Goal: Transaction & Acquisition: Purchase product/service

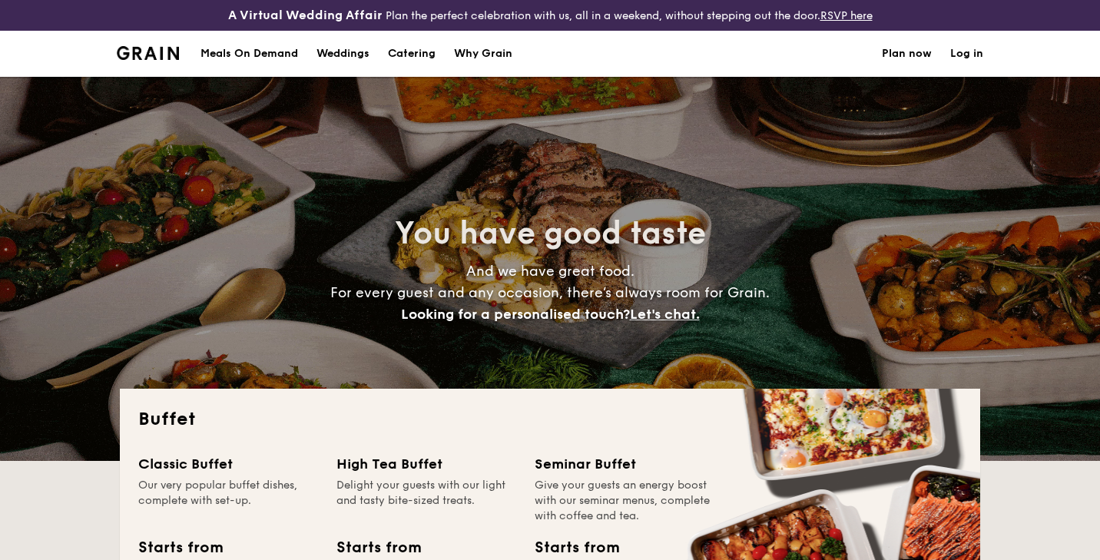
select select
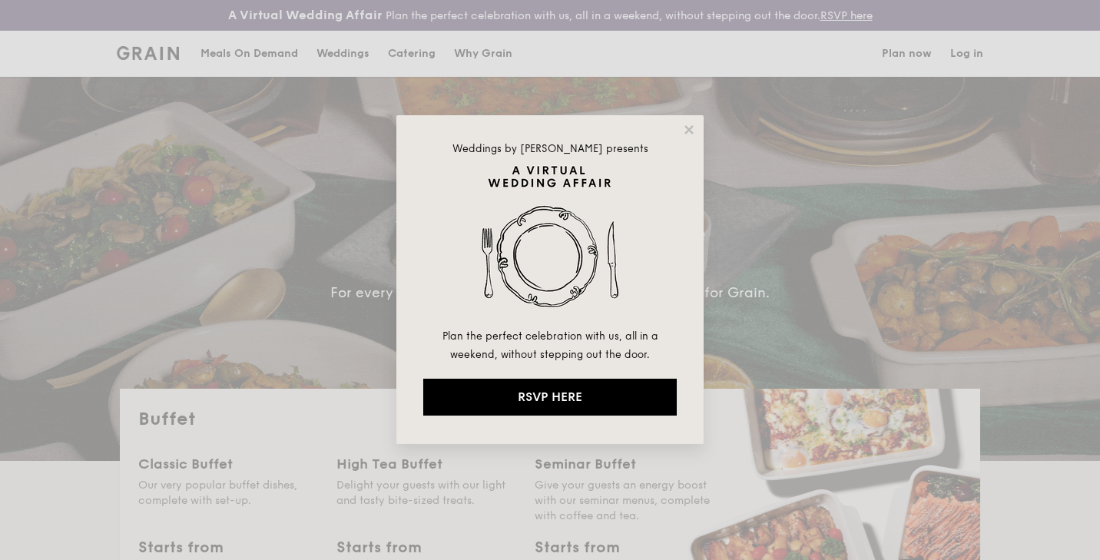
click at [688, 122] on div "Weddings by Grain presents Plan the perfect celebration with us, all in a weeke…" at bounding box center [549, 279] width 307 height 329
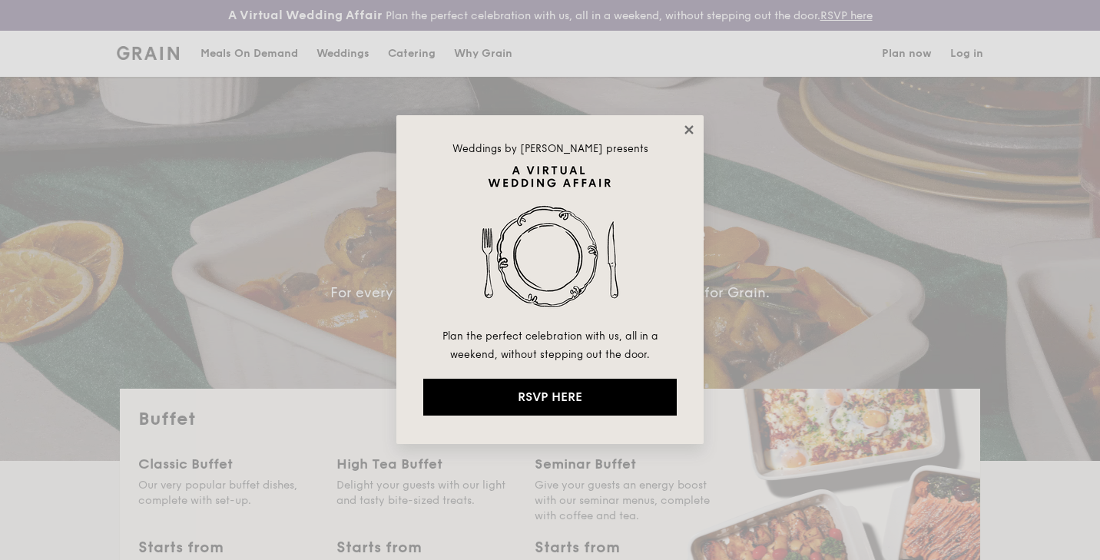
click at [689, 124] on icon at bounding box center [689, 130] width 14 height 14
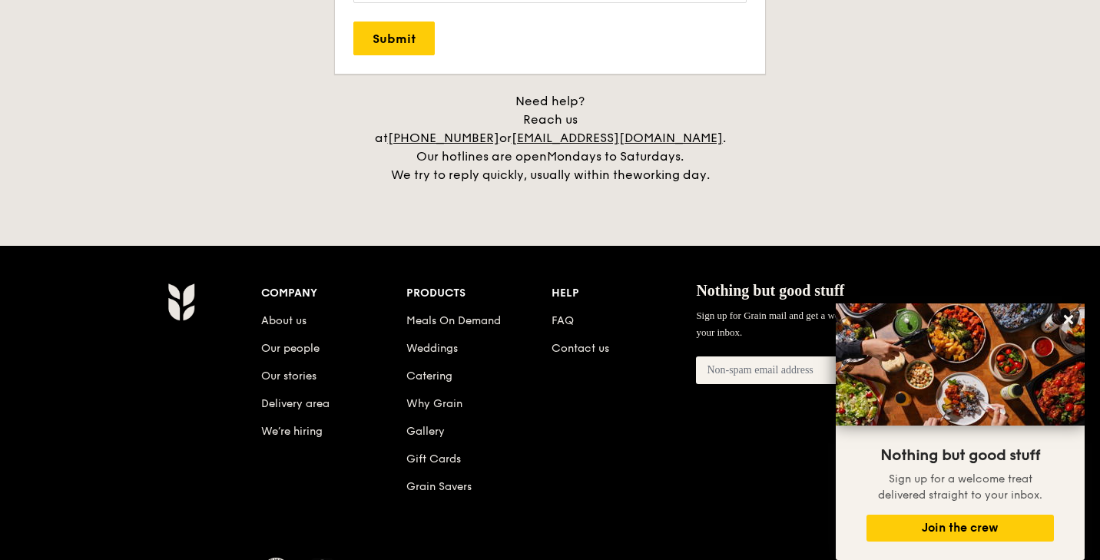
scroll to position [3220, 0]
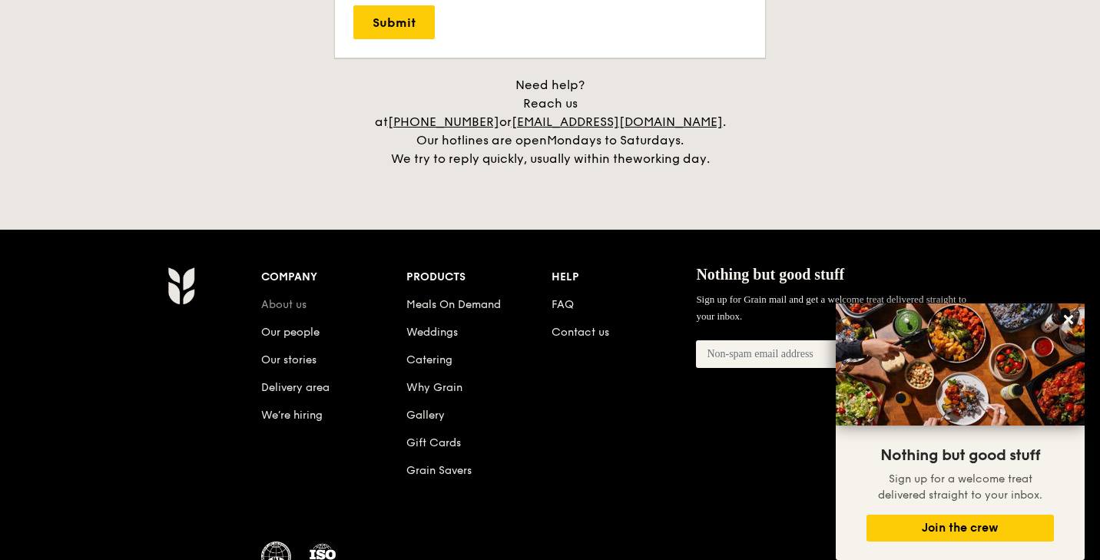
click at [299, 298] on link "About us" at bounding box center [283, 304] width 45 height 13
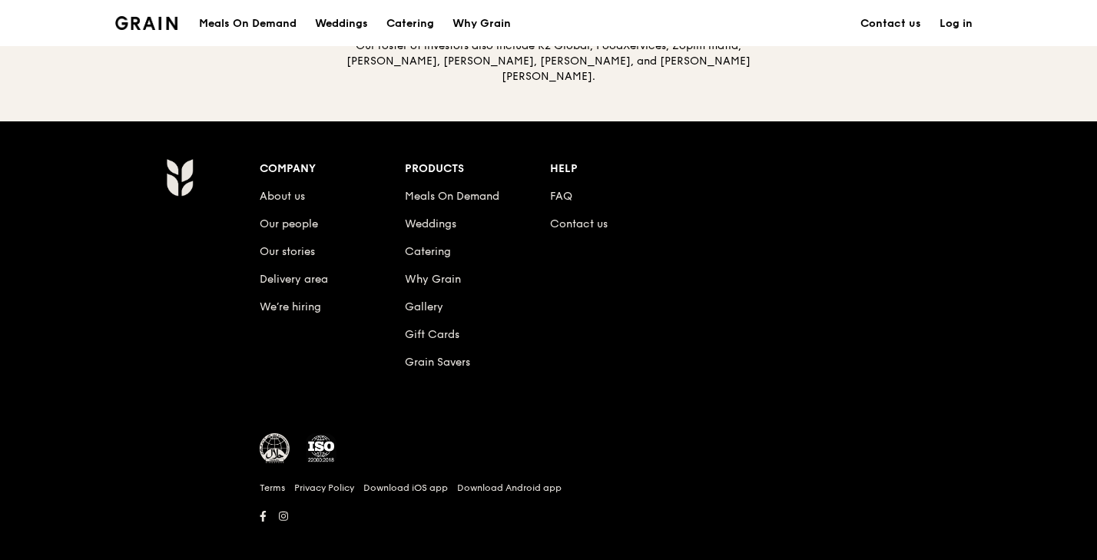
scroll to position [1747, 0]
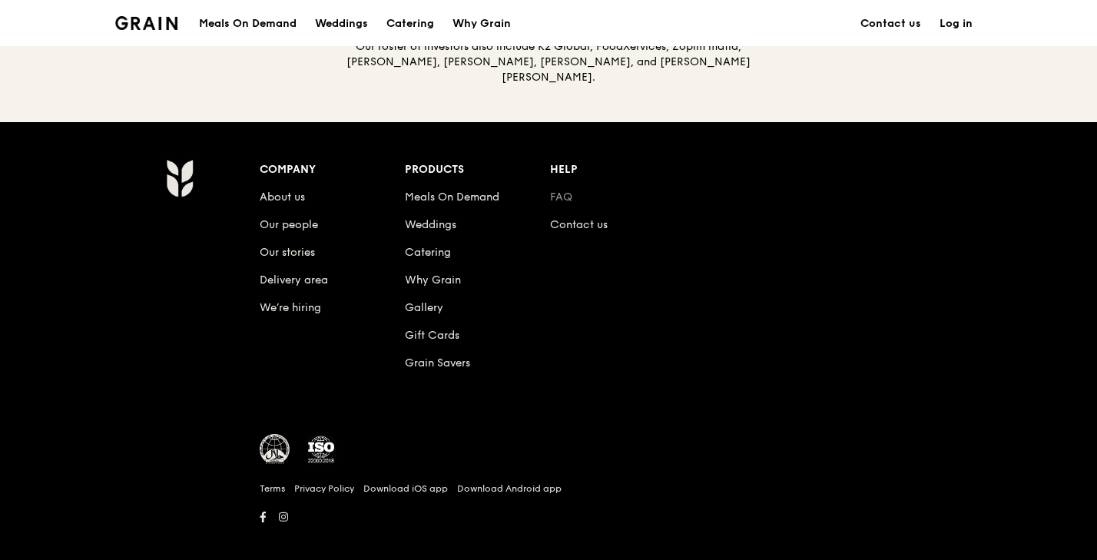
click at [569, 191] on link "FAQ" at bounding box center [561, 197] width 22 height 13
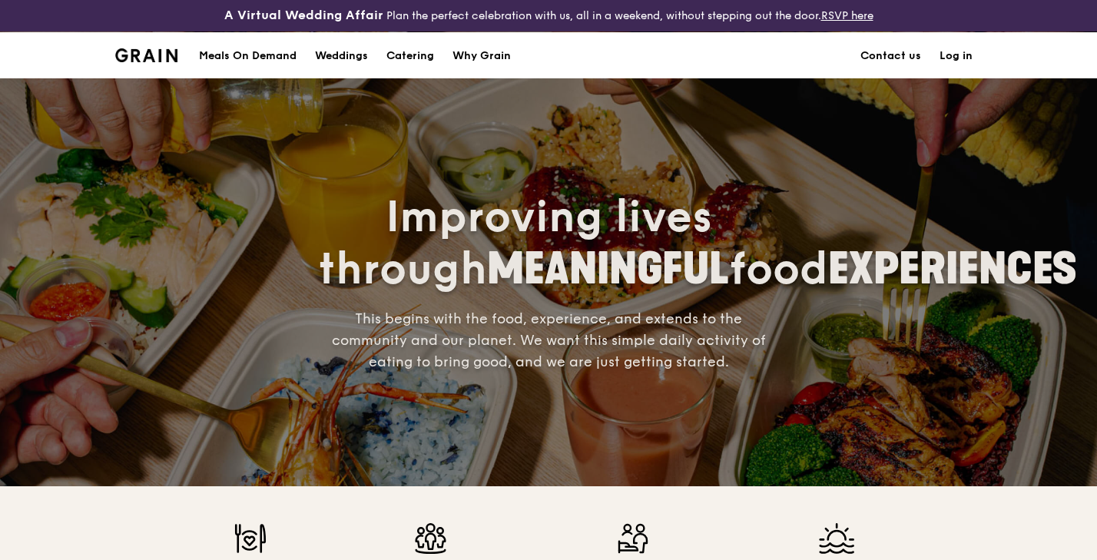
scroll to position [0, 0]
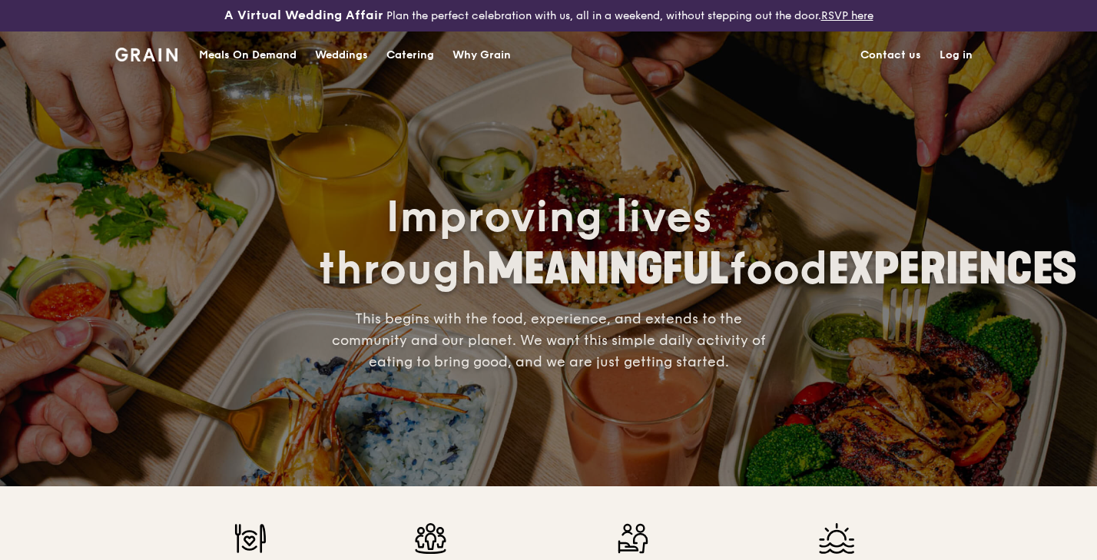
click at [252, 56] on div "Meals On Demand" at bounding box center [248, 55] width 98 height 46
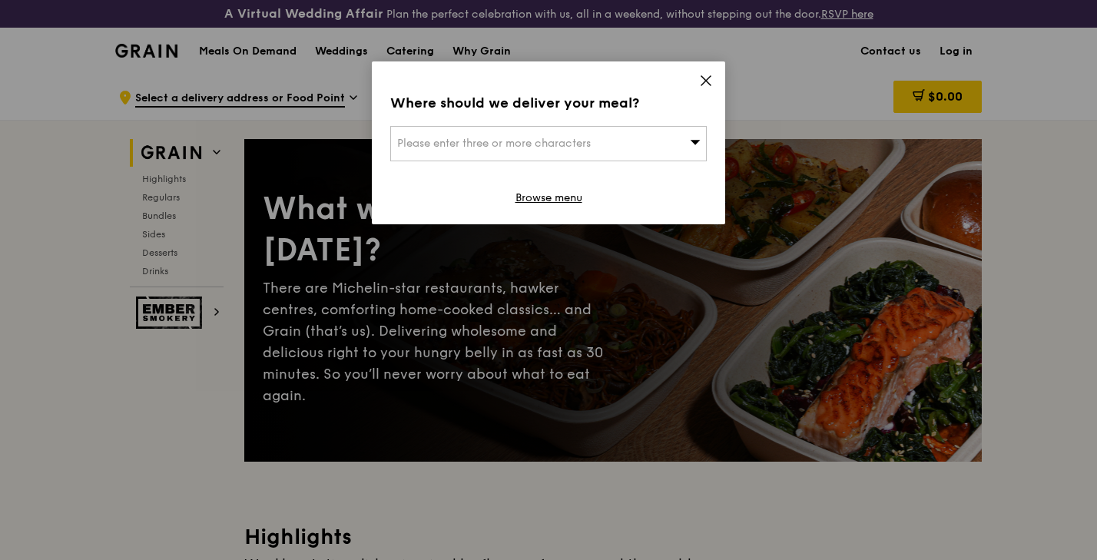
click at [675, 137] on div "Please enter three or more characters" at bounding box center [548, 143] width 317 height 35
click at [707, 79] on icon at bounding box center [706, 80] width 9 height 9
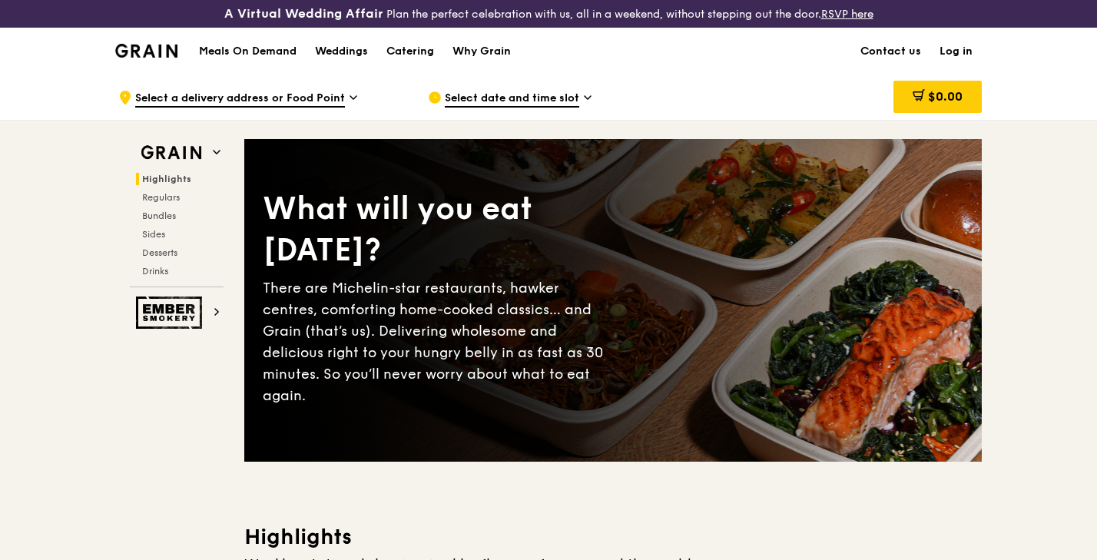
click at [408, 53] on div "Catering" at bounding box center [410, 51] width 48 height 46
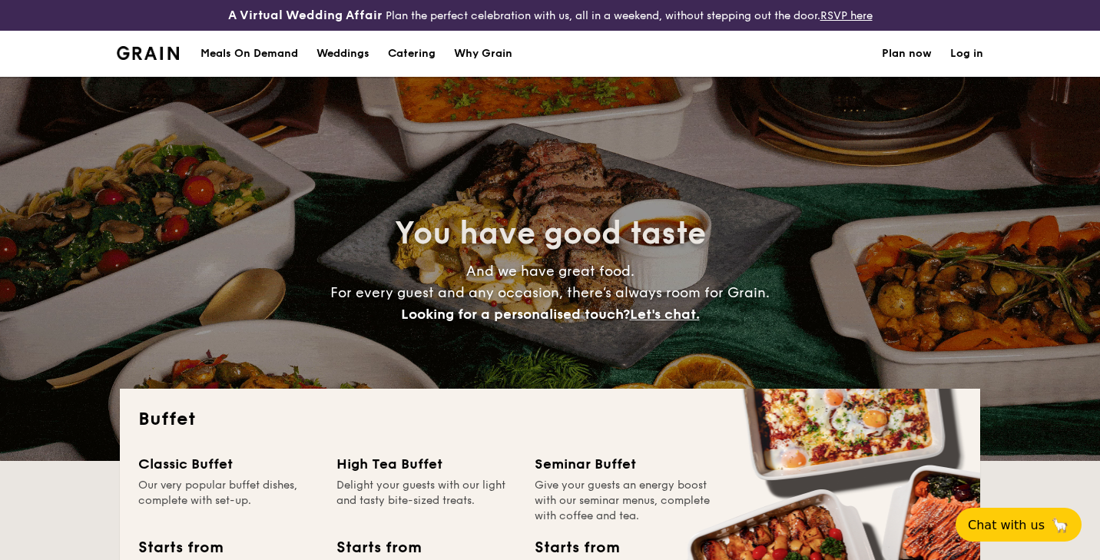
select select
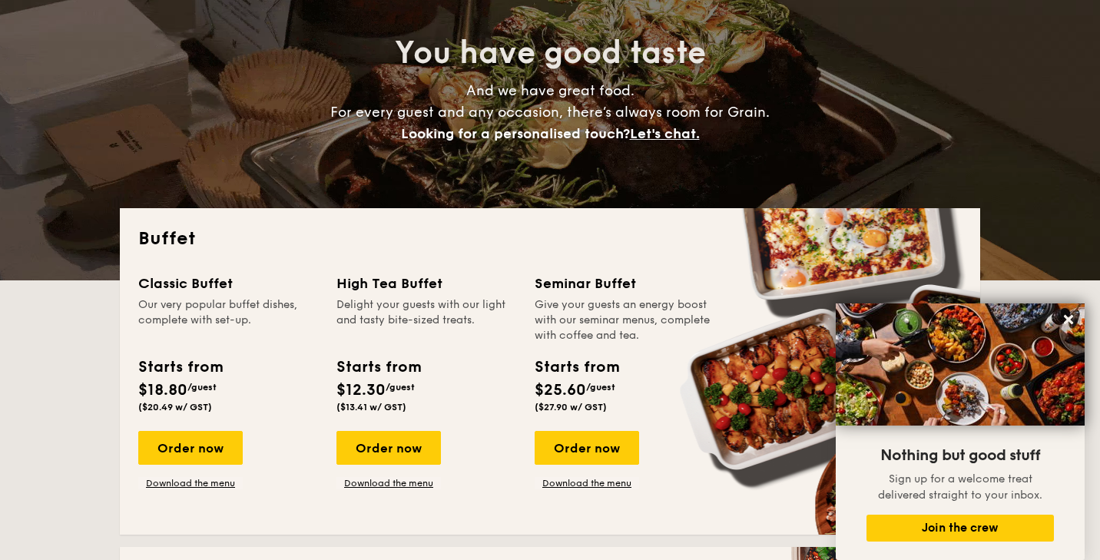
scroll to position [181, 0]
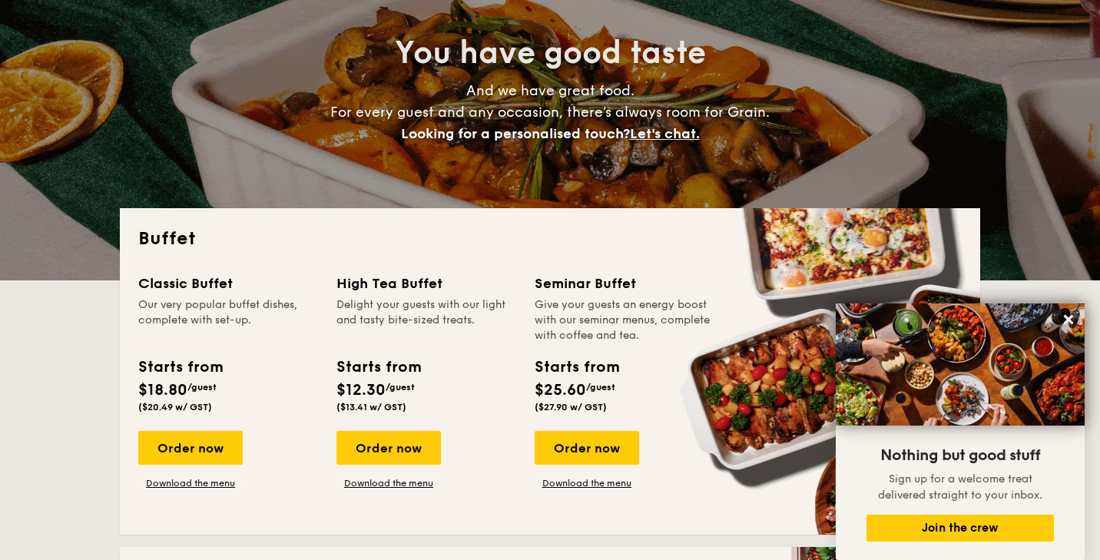
click at [179, 474] on div "Order now Download the menu" at bounding box center [190, 460] width 104 height 58
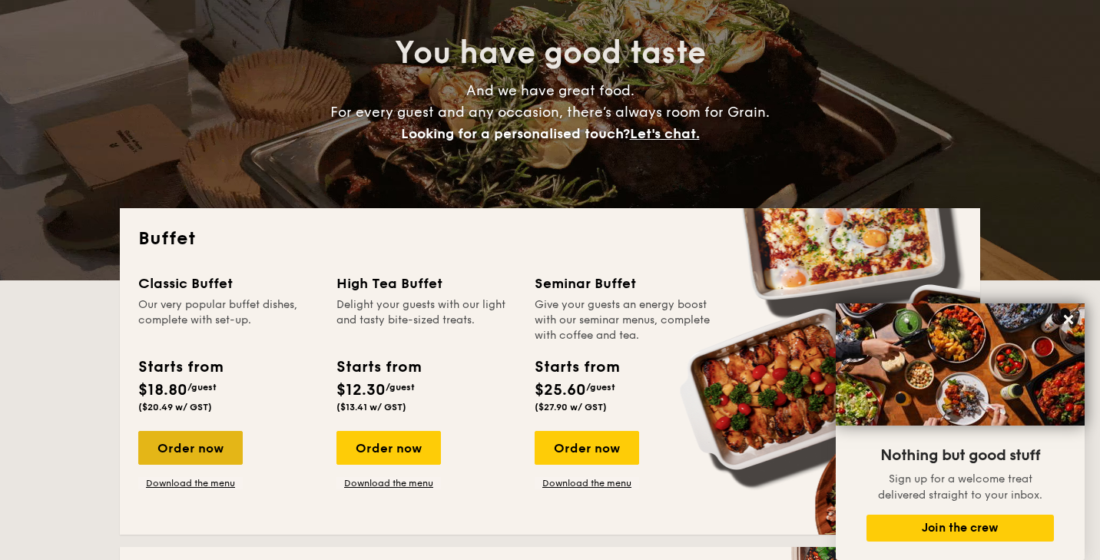
click at [186, 456] on div "Order now" at bounding box center [190, 448] width 104 height 34
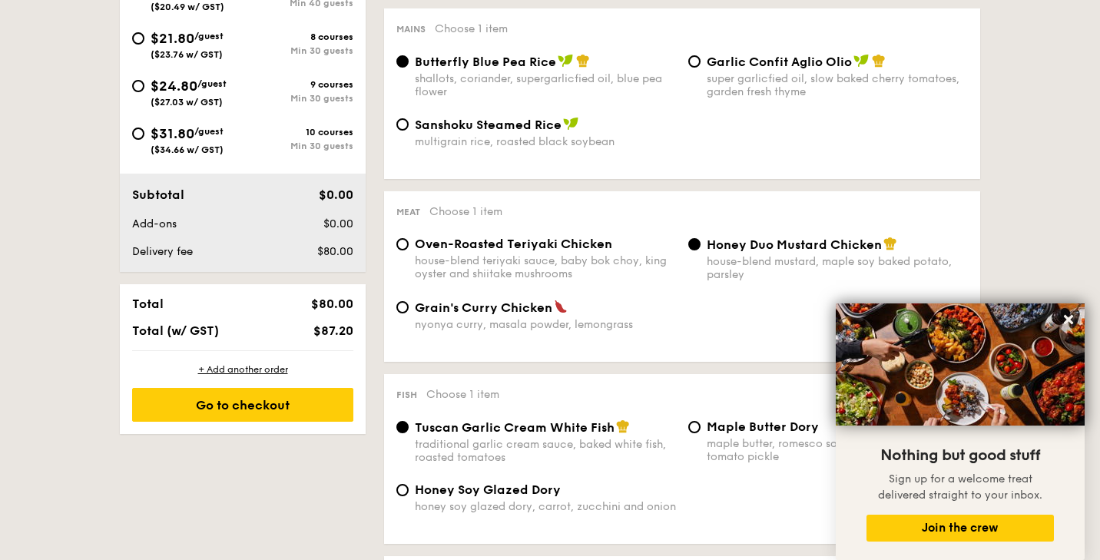
scroll to position [663, 0]
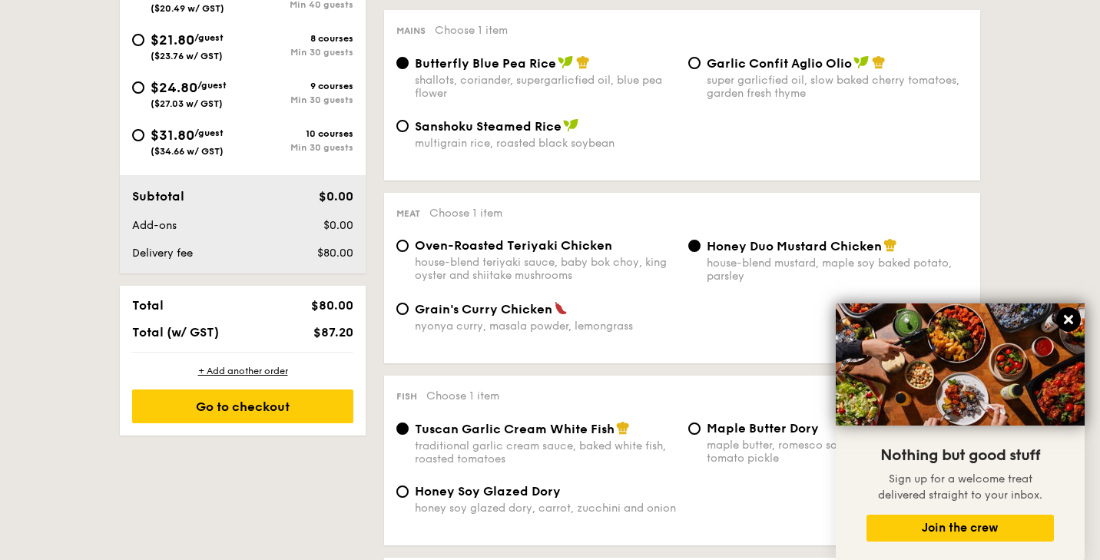
click at [1063, 327] on icon at bounding box center [1069, 320] width 14 height 14
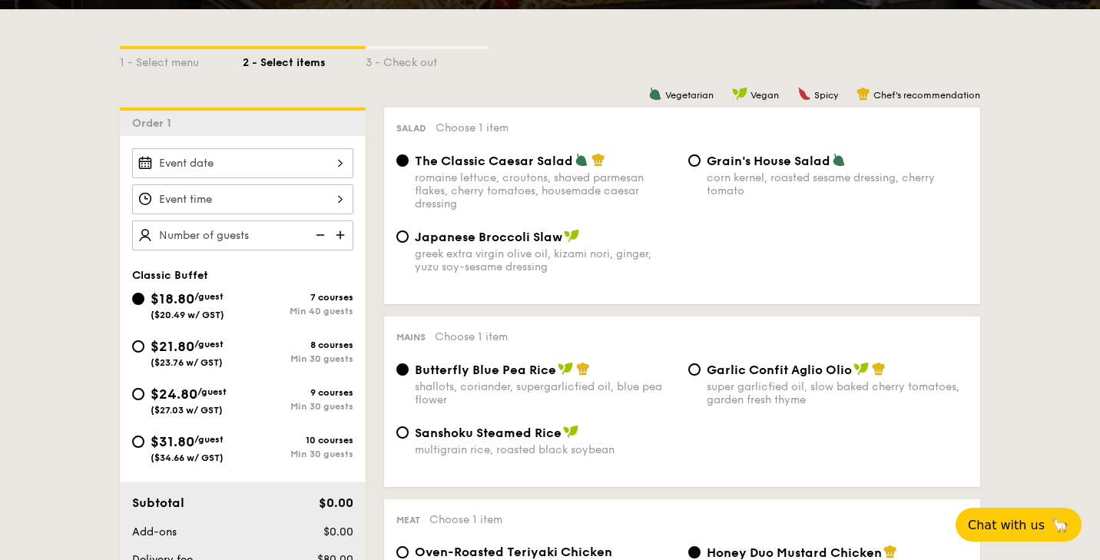
scroll to position [360, 0]
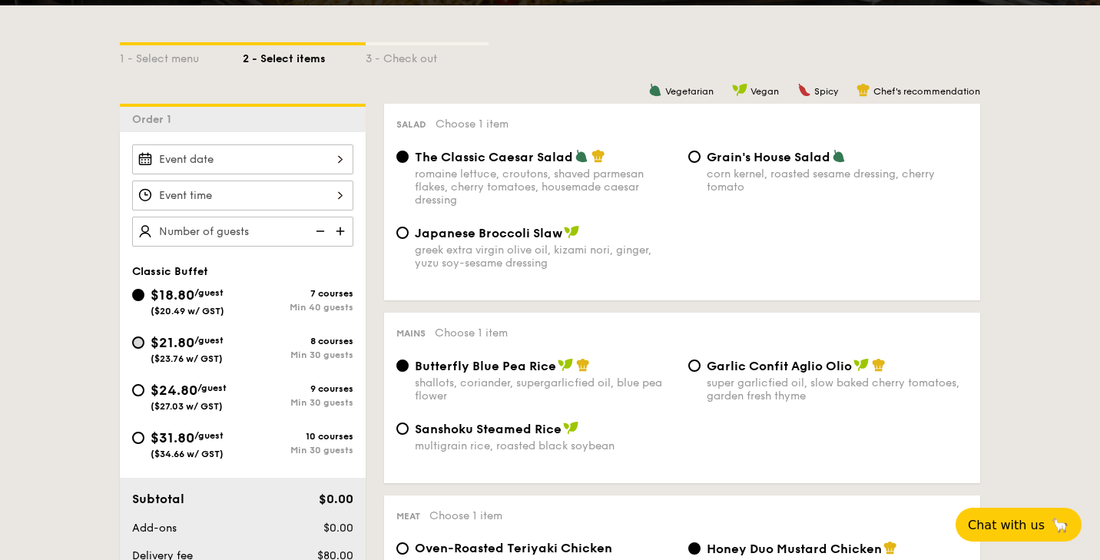
click at [142, 344] on input "$21.80 /guest ($23.76 w/ GST) 8 courses Min 30 guests" at bounding box center [138, 343] width 12 height 12
radio input "true"
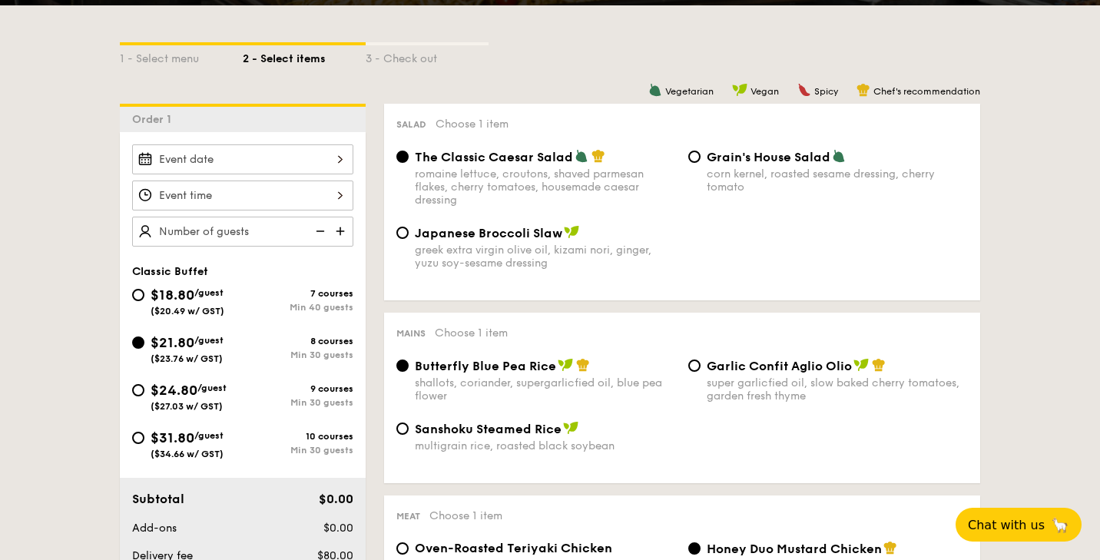
radio input "true"
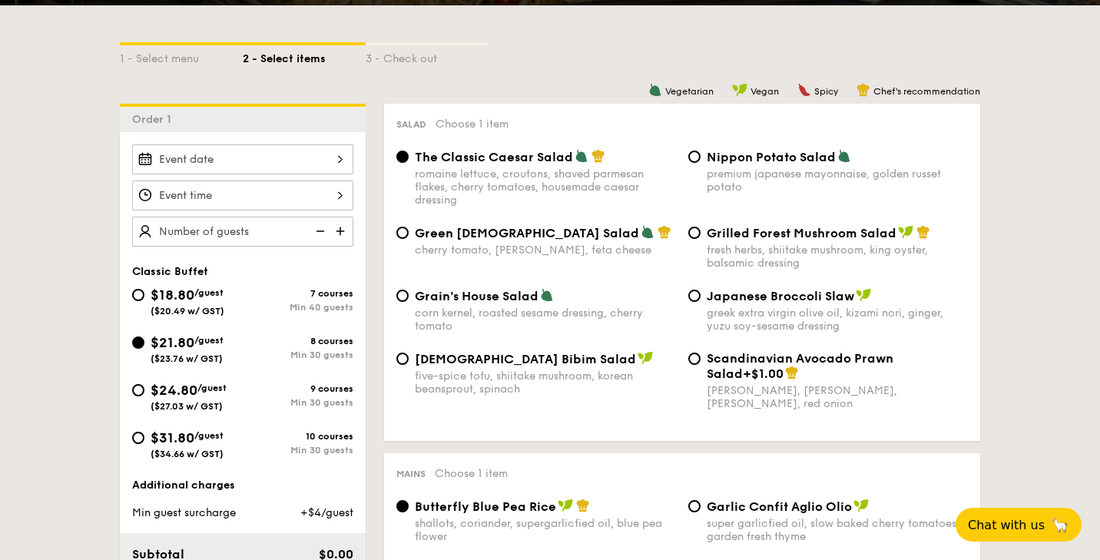
click at [144, 442] on div "$31.80 /guest ($34.66 w/ GST)" at bounding box center [187, 443] width 111 height 32
click at [144, 442] on input "$31.80 /guest ($34.66 w/ GST) 10 courses Min 30 guests" at bounding box center [138, 438] width 12 height 12
radio input "true"
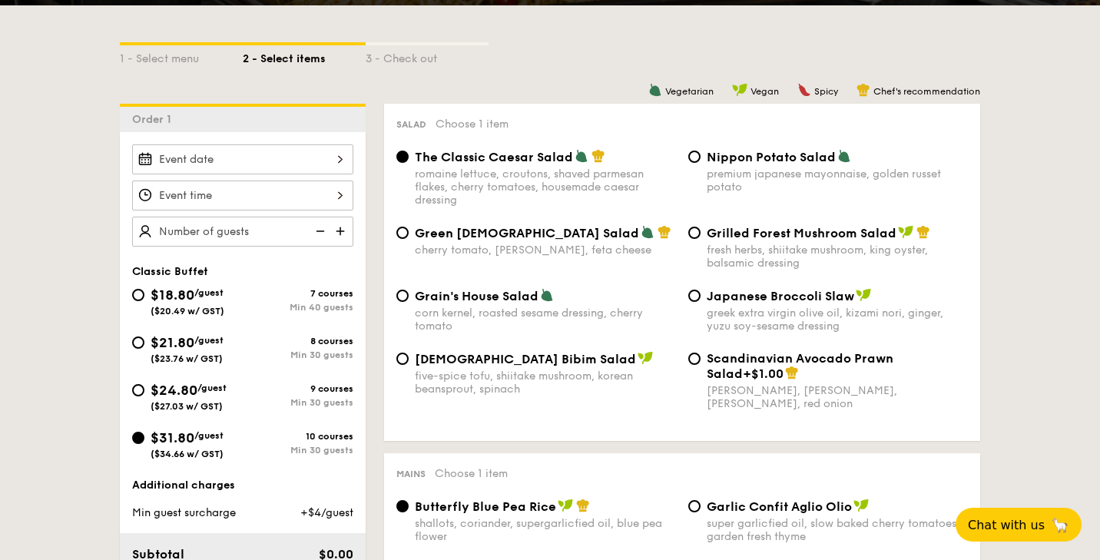
radio input "true"
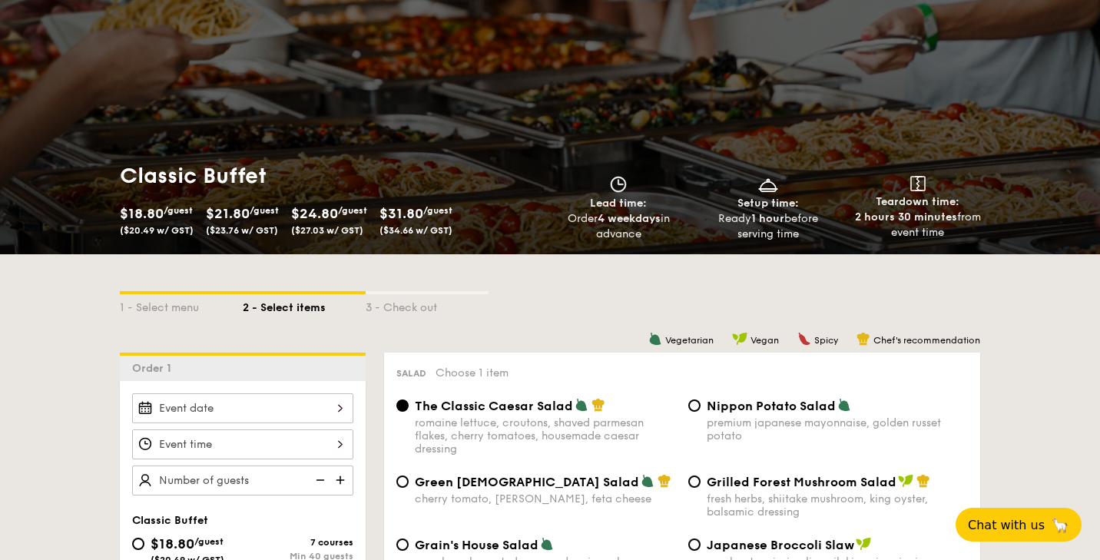
scroll to position [148, 0]
